Goal: Task Accomplishment & Management: Complete application form

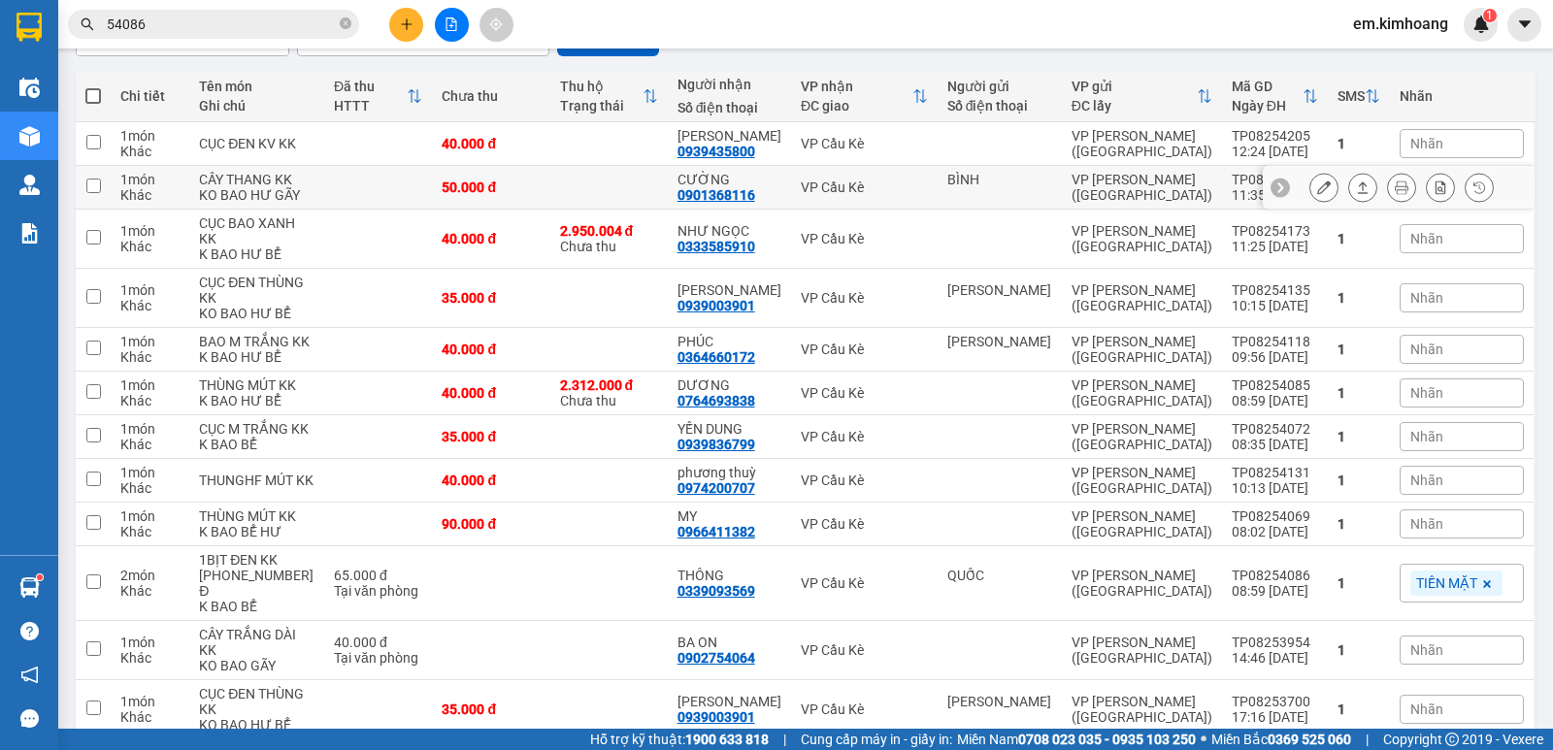
scroll to position [194, 0]
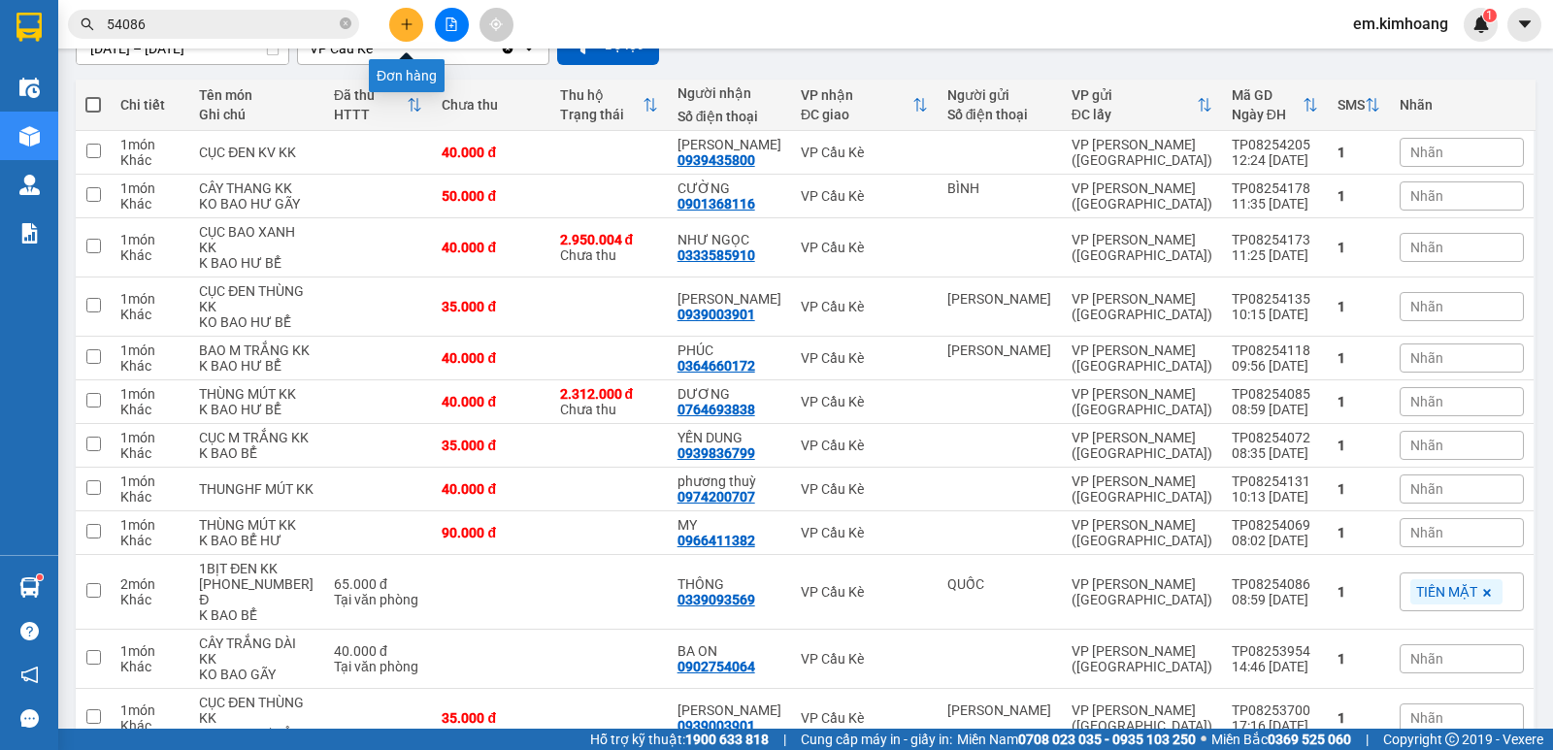
click at [405, 20] on icon "plus" at bounding box center [407, 24] width 14 height 14
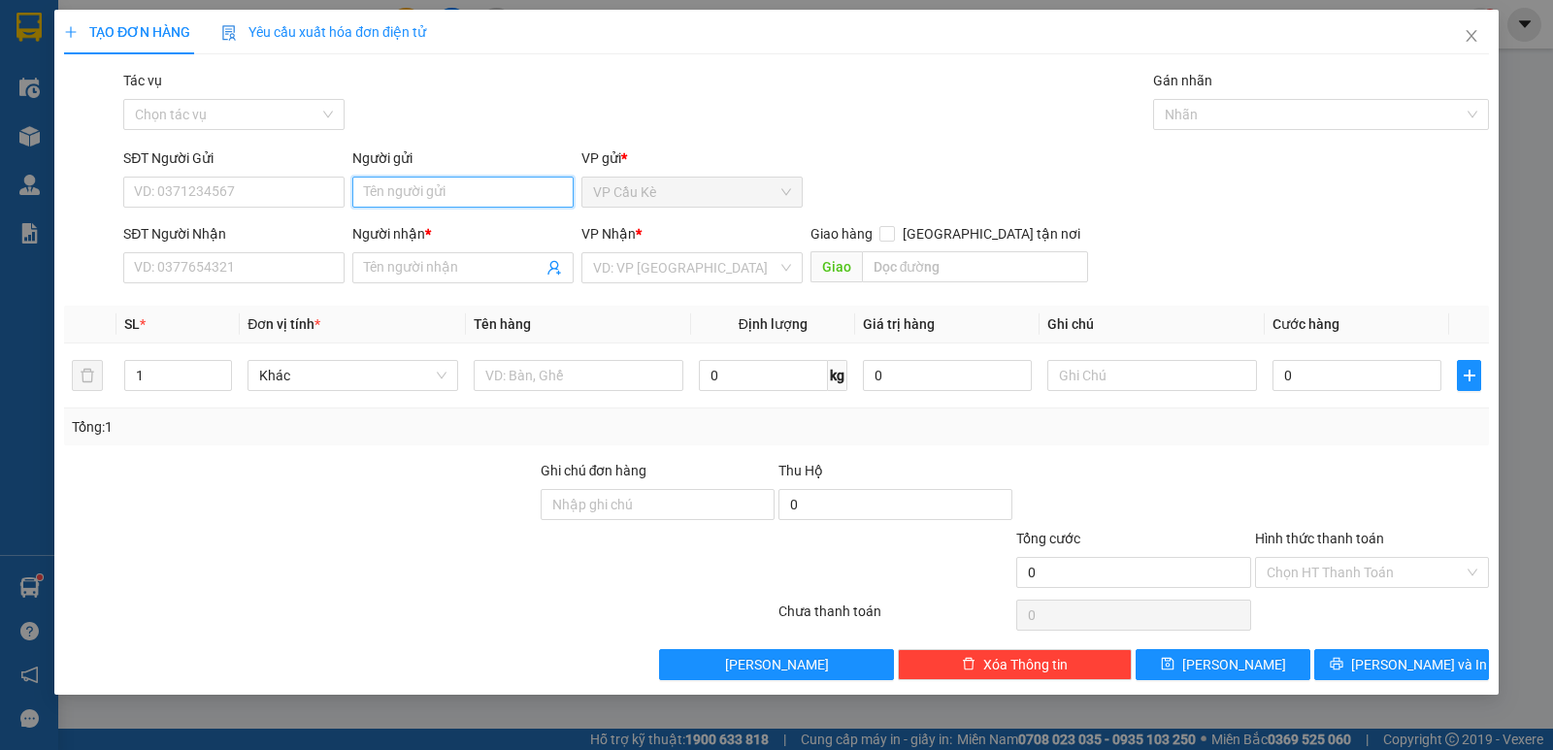
click at [482, 199] on input "Người gửi" at bounding box center [462, 192] width 221 height 31
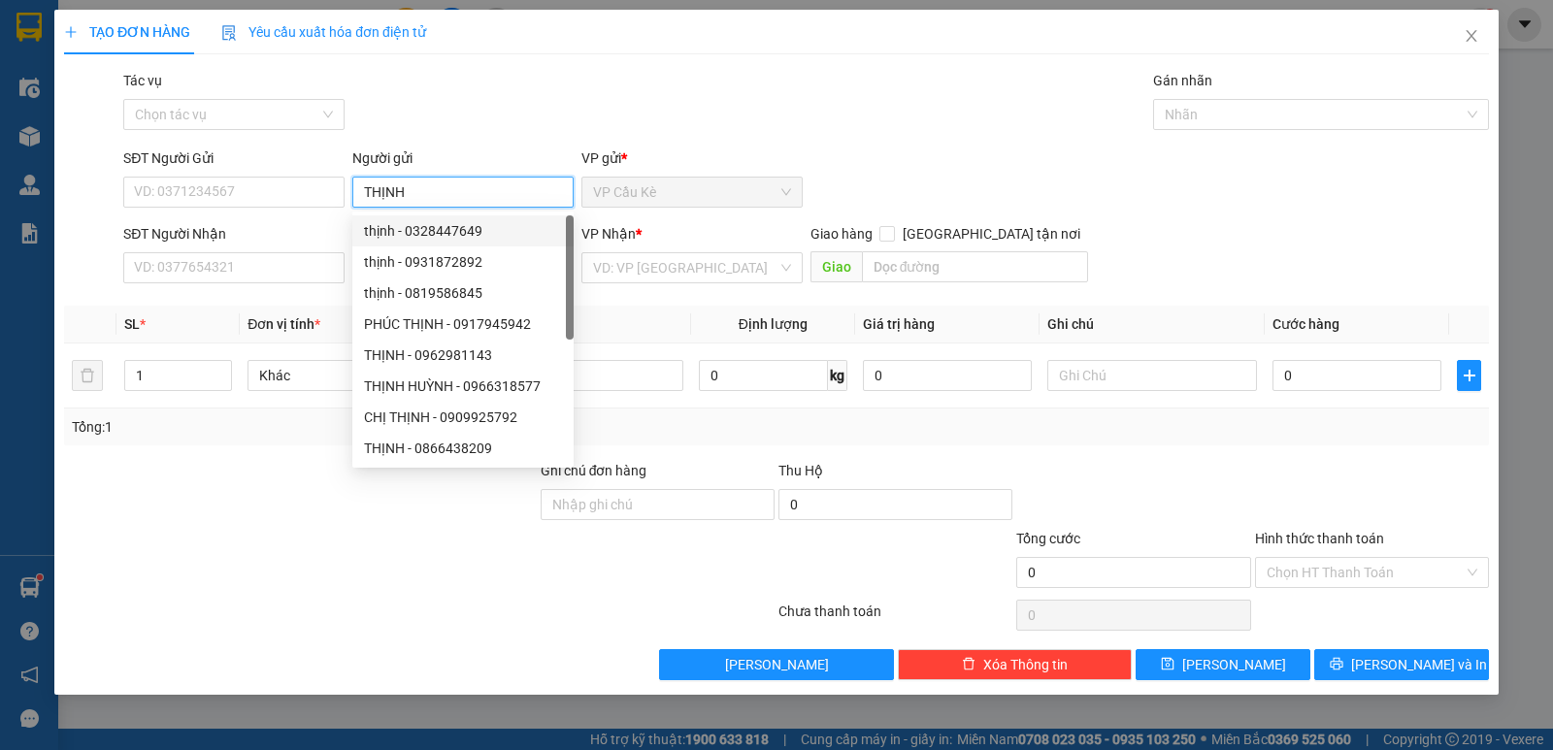
type input "THỊNH"
click at [323, 233] on div "SĐT Người Nhận" at bounding box center [233, 233] width 221 height 21
click at [323, 252] on input "SĐT Người Nhận" at bounding box center [233, 267] width 221 height 31
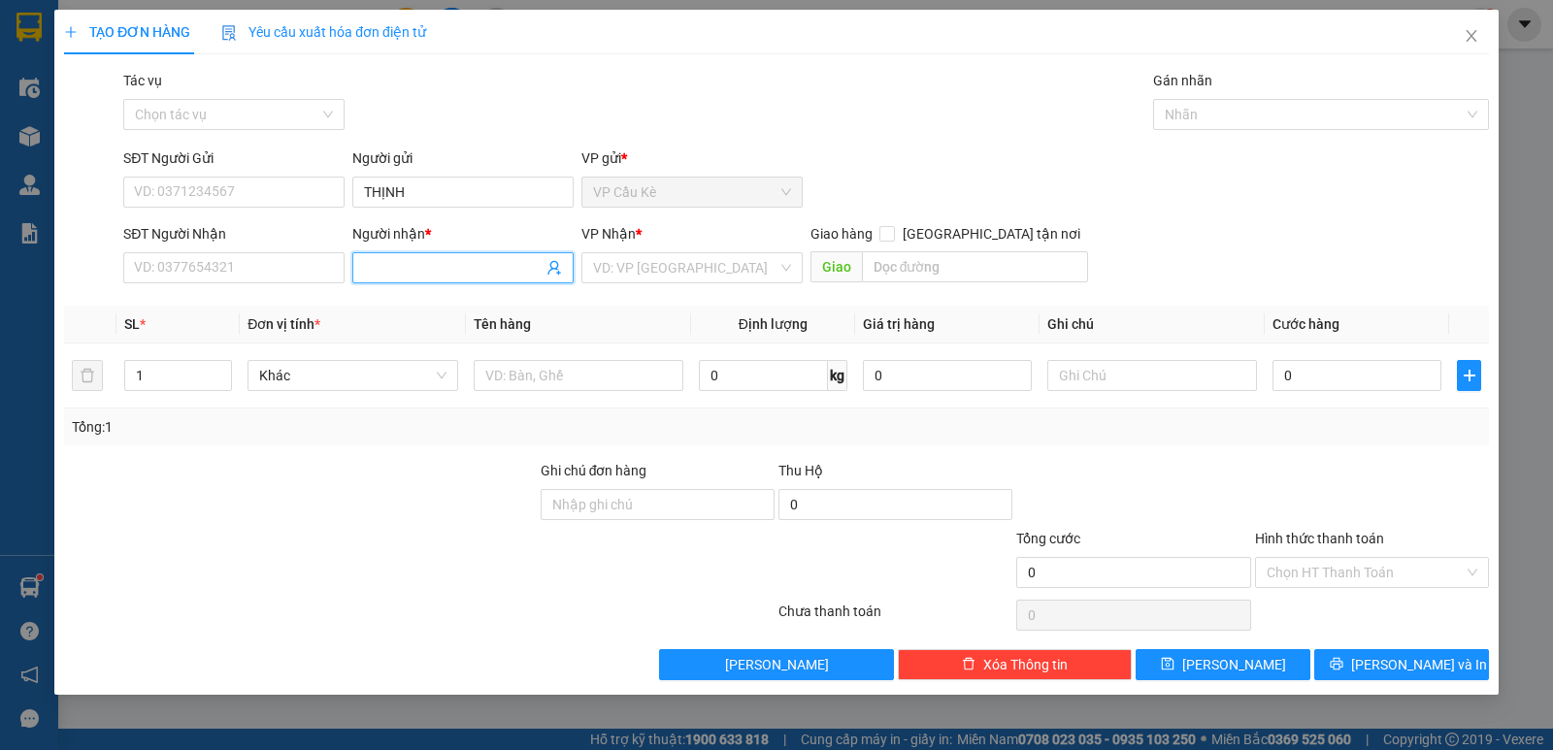
click at [441, 263] on input "Người nhận *" at bounding box center [453, 267] width 179 height 21
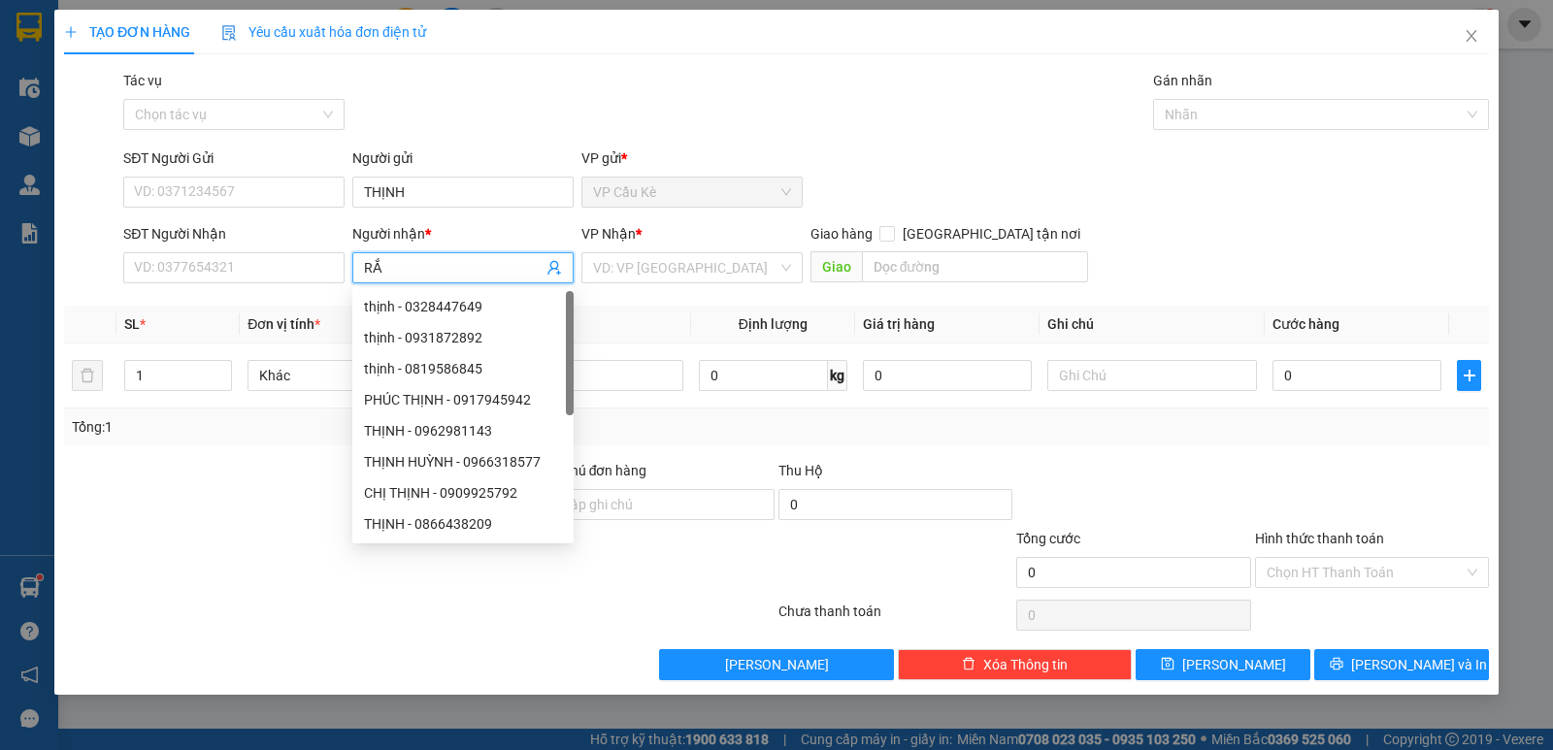
type input "RẮC"
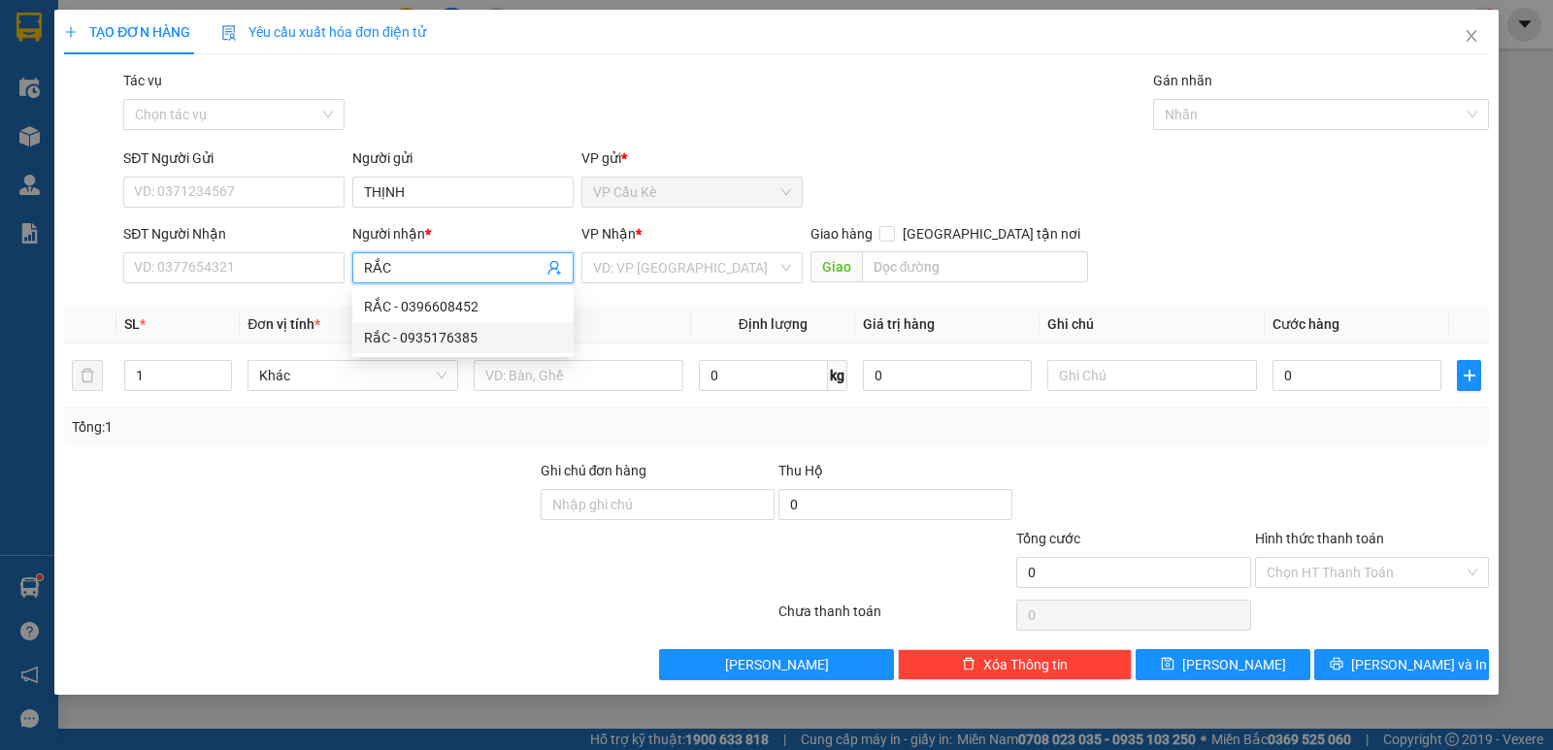
click at [496, 332] on div "RắC - 0935176385" at bounding box center [463, 337] width 198 height 21
type input "0935176385"
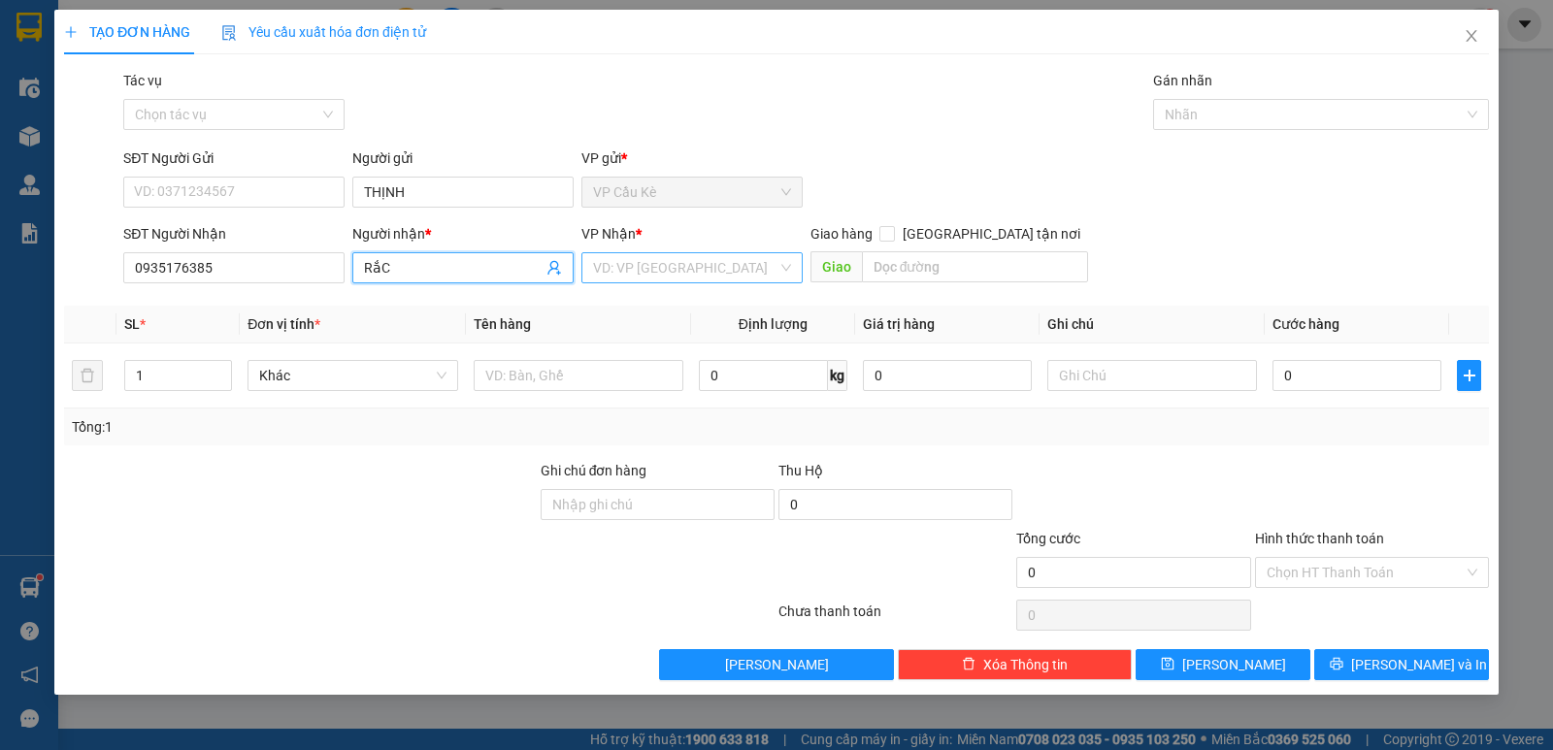
type input "RắC"
click at [718, 266] on input "search" at bounding box center [685, 267] width 184 height 29
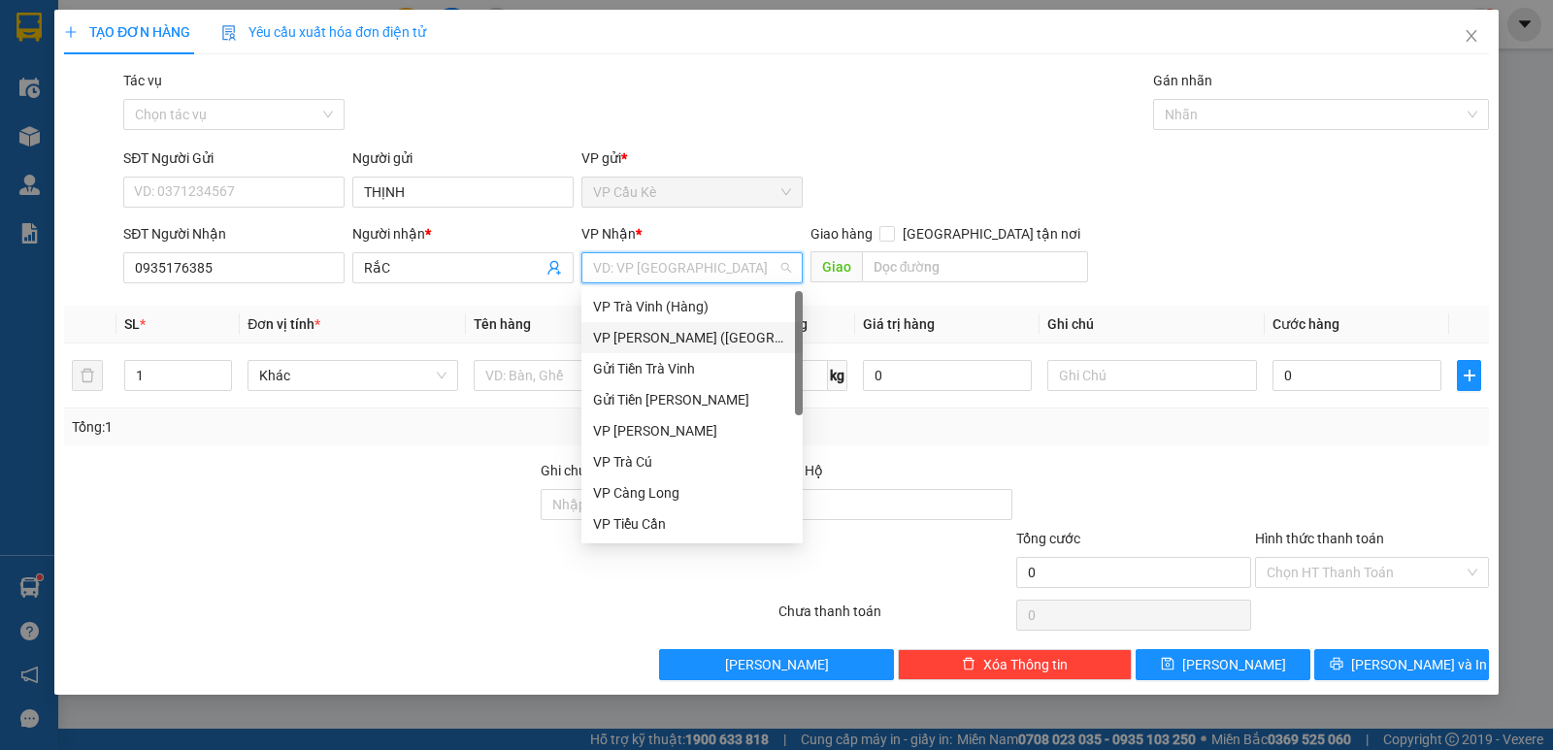
click at [672, 333] on div "VP [PERSON_NAME] ([GEOGRAPHIC_DATA])" at bounding box center [692, 337] width 198 height 21
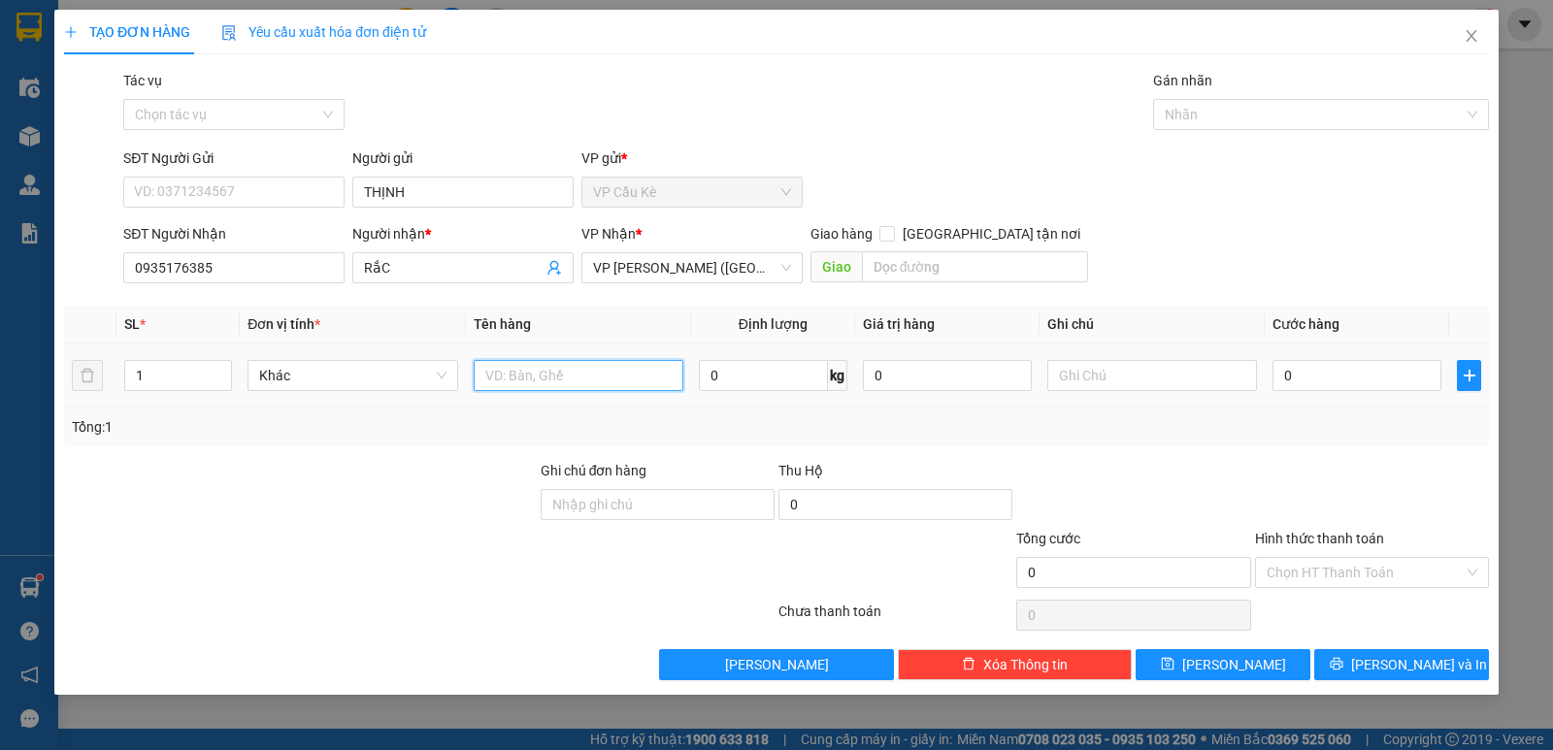
click at [530, 379] on input "text" at bounding box center [579, 375] width 210 height 31
type input "1 THÙNG GIẤY KK"
click at [1381, 376] on input "0" at bounding box center [1356, 375] width 169 height 31
type input "3"
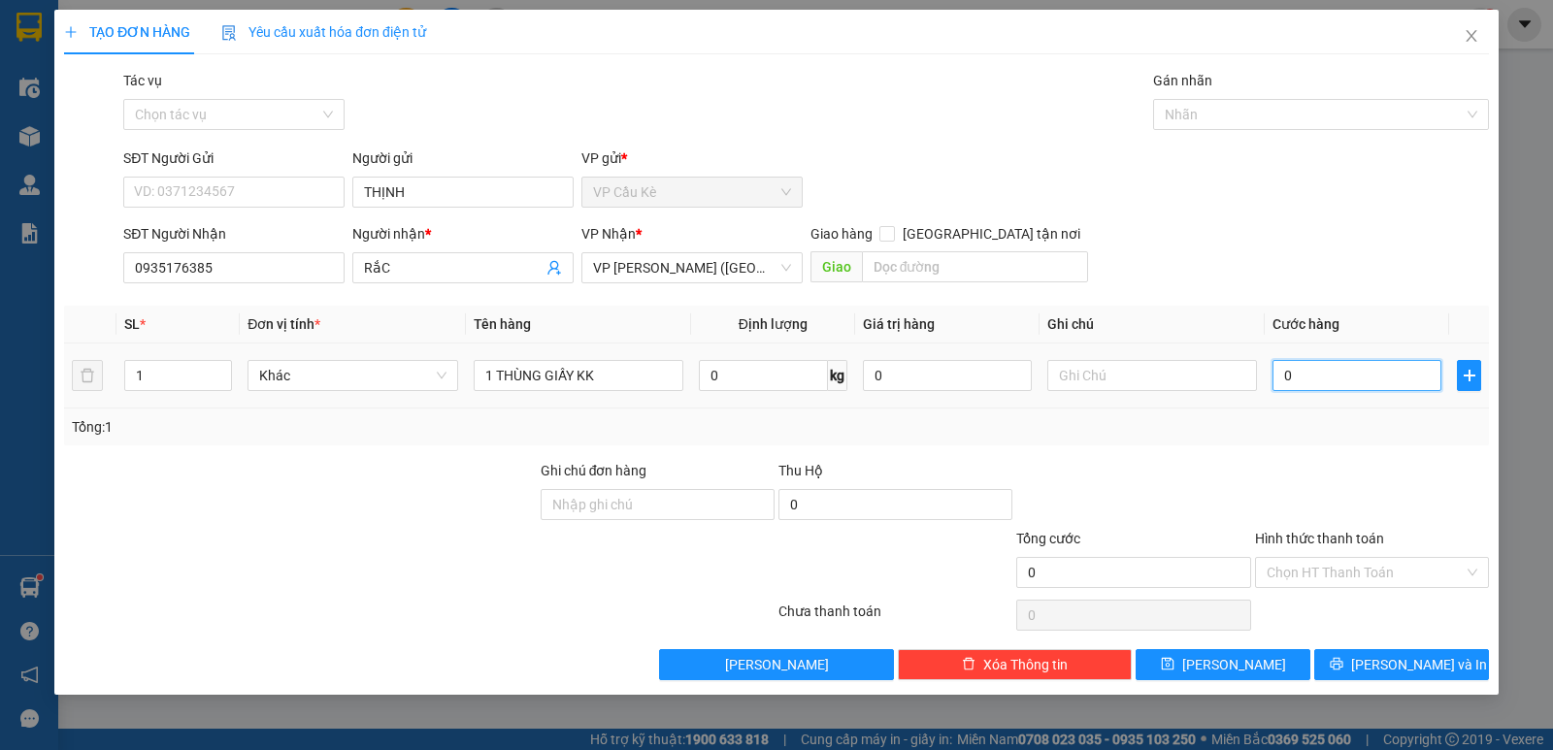
type input "3"
type input "35"
type input "35.000"
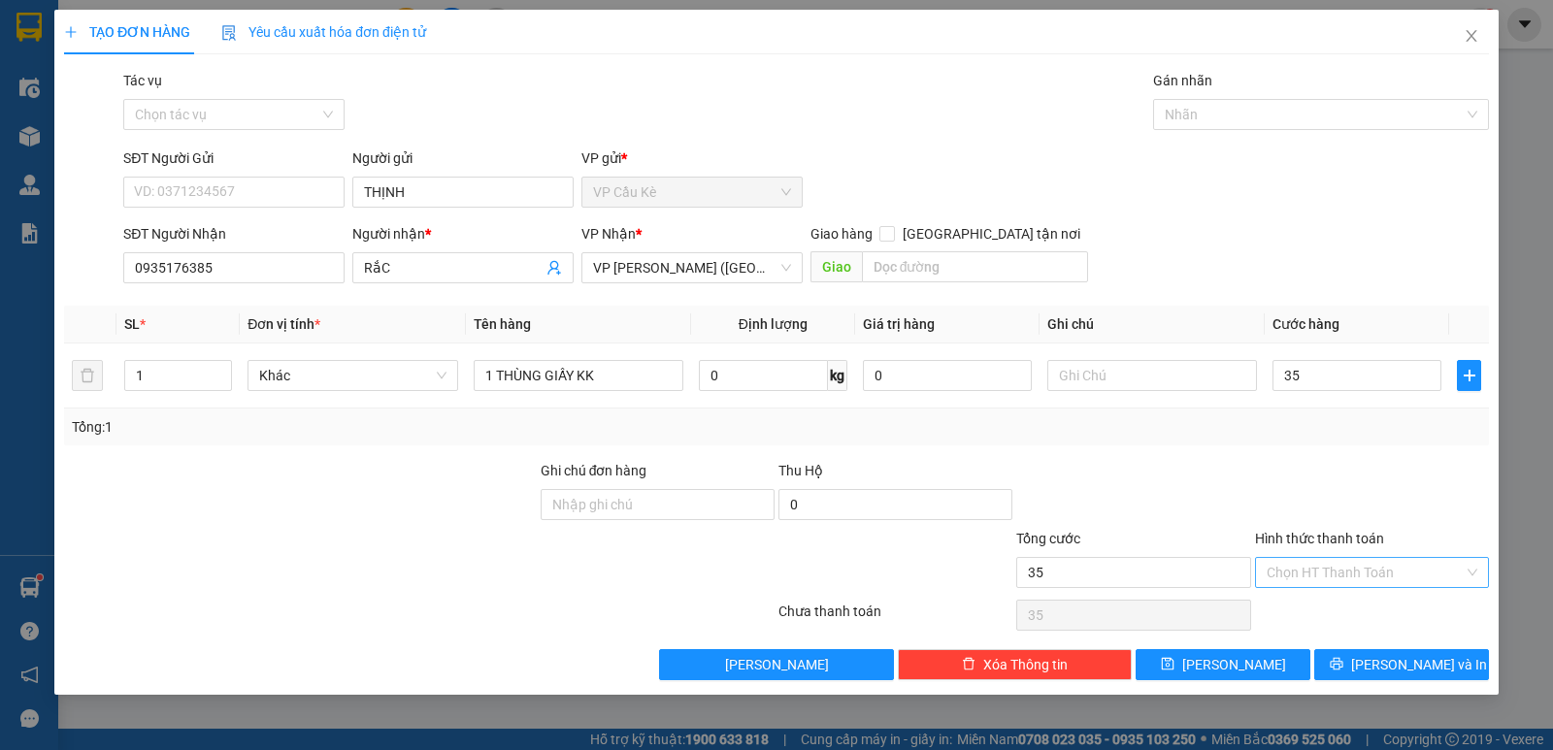
type input "35.000"
click at [1415, 580] on input "Hình thức thanh toán" at bounding box center [1364, 572] width 197 height 29
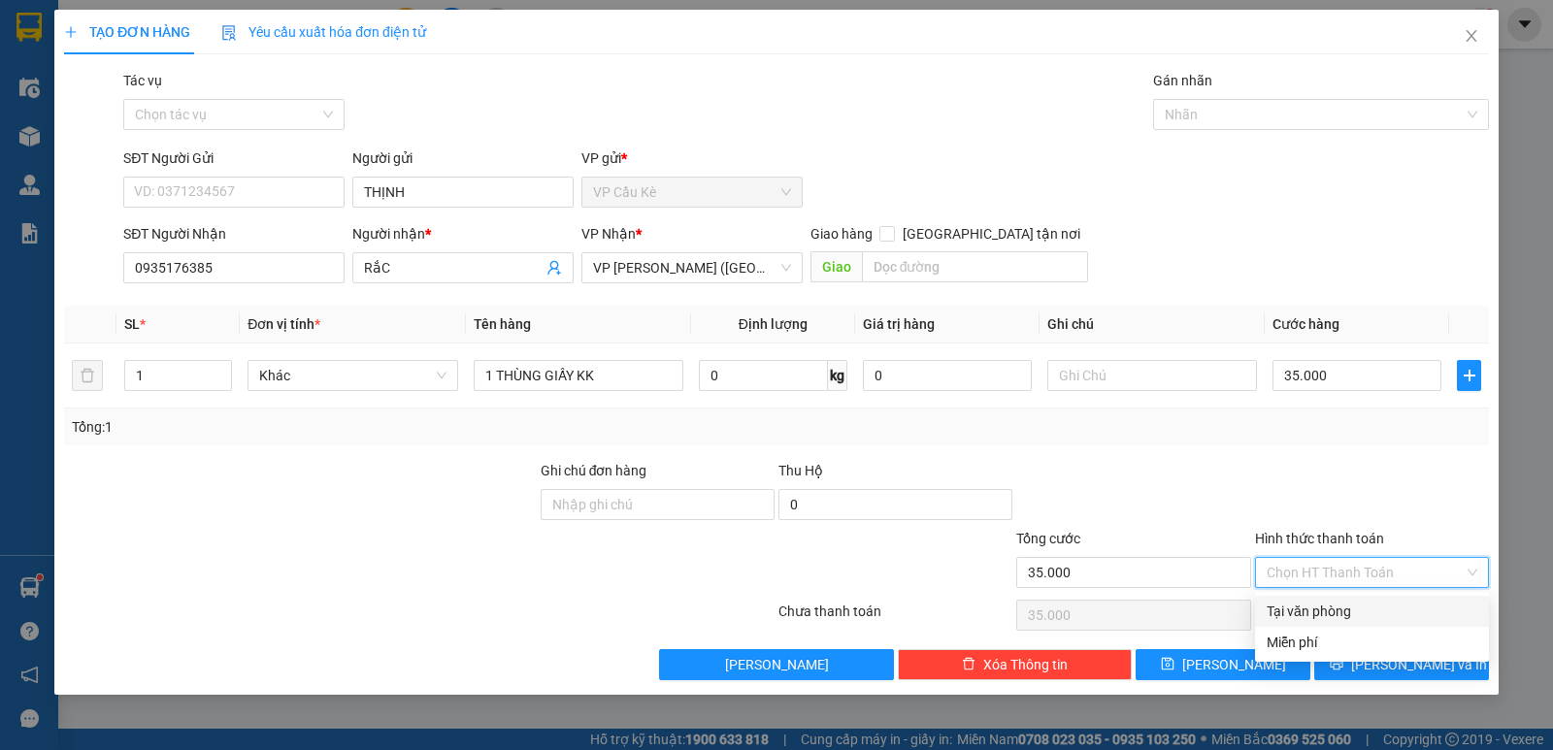
click at [1389, 600] on div "Tại văn phòng" at bounding box center [1372, 611] width 234 height 31
type input "0"
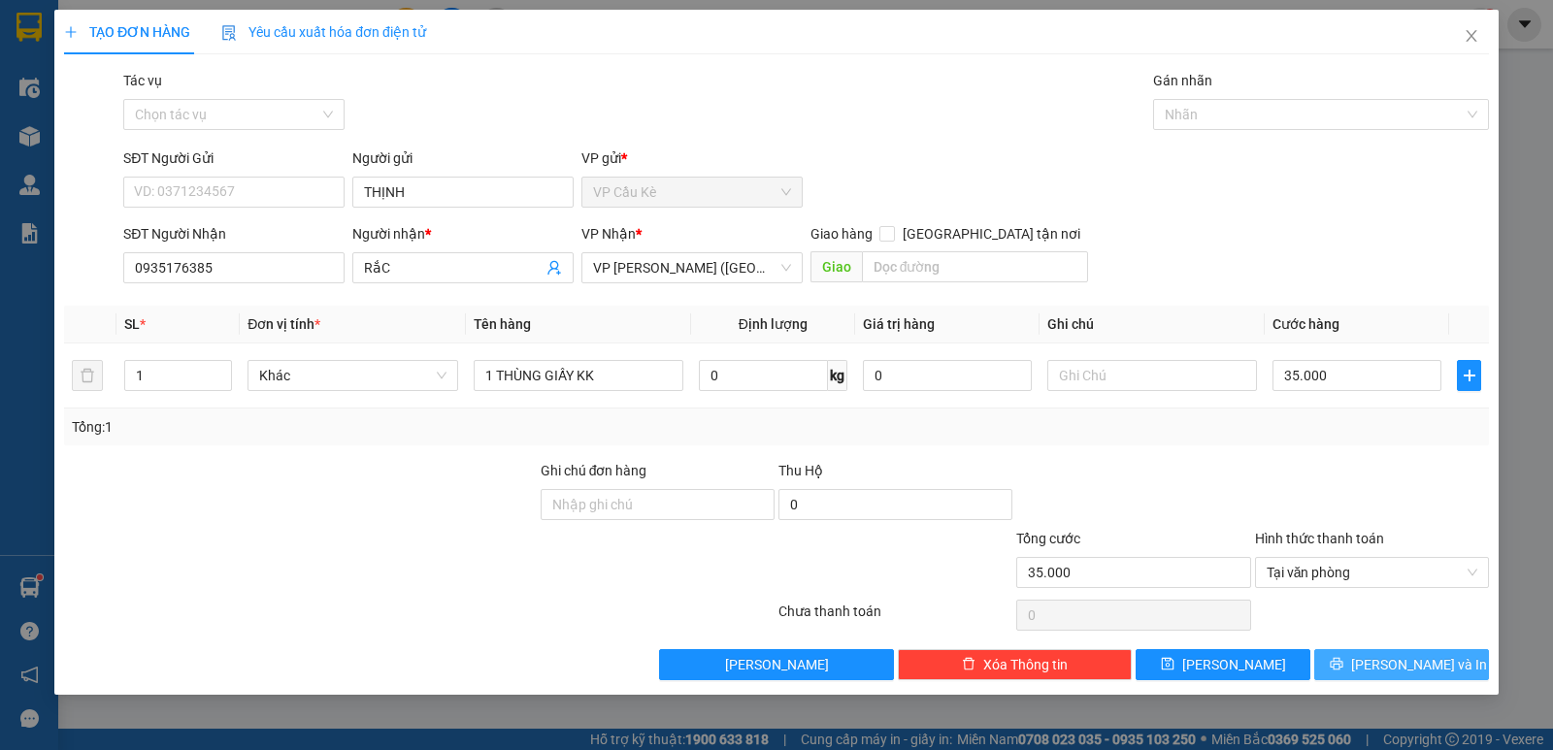
click at [1378, 658] on button "[PERSON_NAME] và In" at bounding box center [1401, 664] width 175 height 31
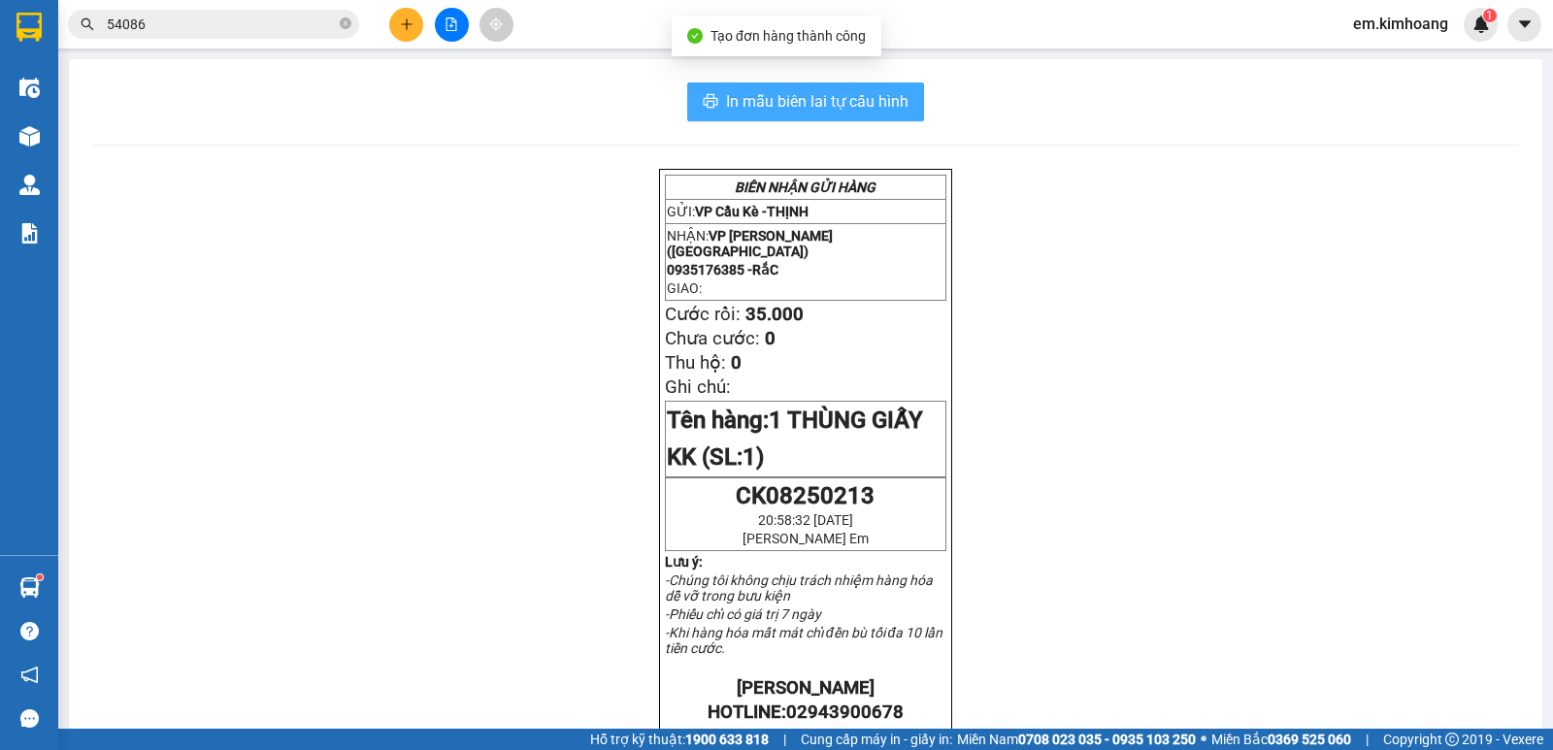
click at [836, 101] on span "In mẫu biên lai tự cấu hình" at bounding box center [817, 101] width 182 height 24
